Goal: Information Seeking & Learning: Learn about a topic

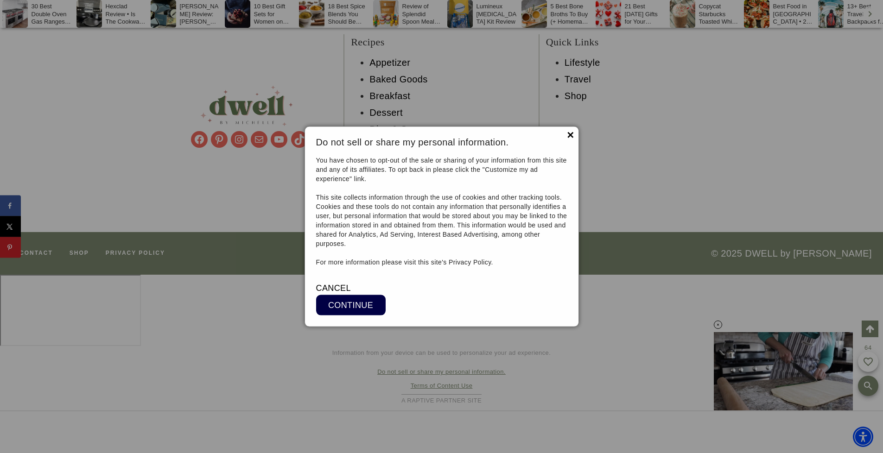
scroll to position [19414, 0]
